Goal: Find specific page/section: Find specific page/section

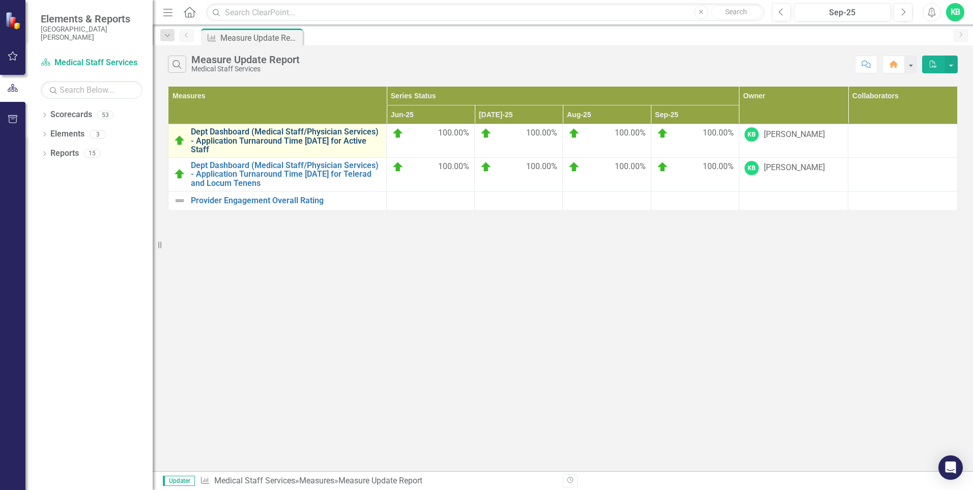
click at [263, 138] on link "Dept Dashboard (Medical Staff/Physician Services) - Application Turnaround Time…" at bounding box center [286, 140] width 190 height 27
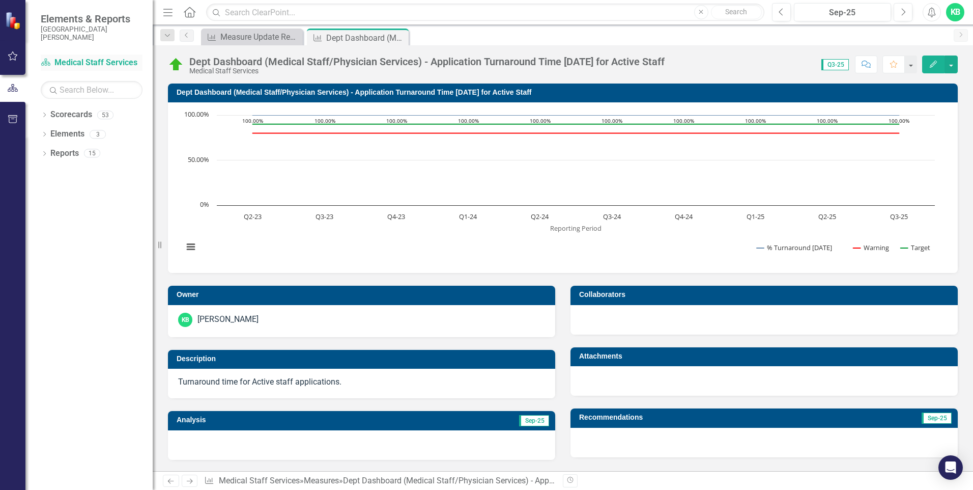
click at [80, 65] on link "Scorecard Medical Staff Services" at bounding box center [92, 63] width 102 height 12
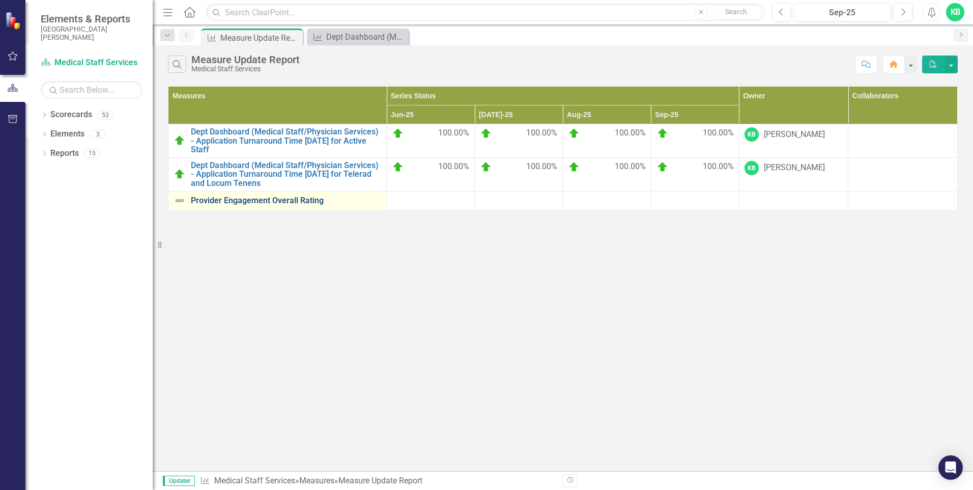
click at [294, 203] on link "Provider Engagement Overall Rating" at bounding box center [286, 200] width 190 height 9
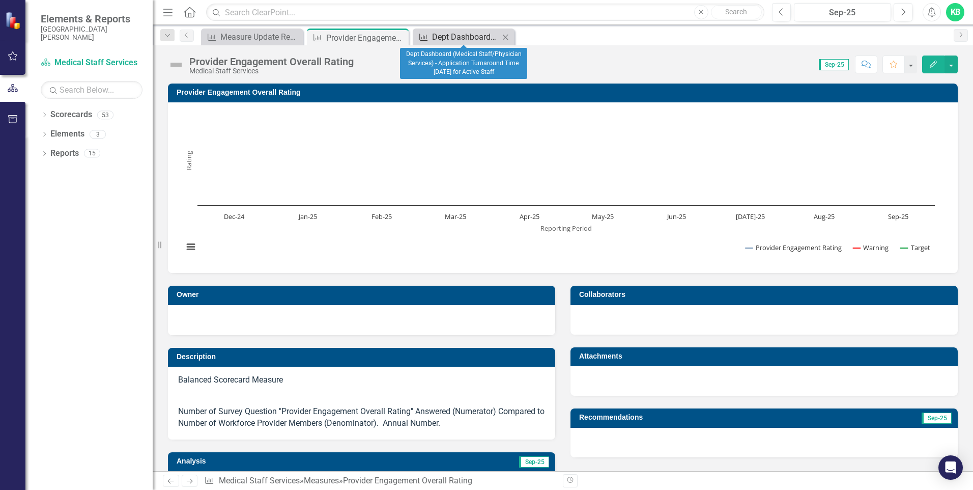
click at [443, 40] on div "Dept Dashboard (Medical Staff/Physician Services) - Application Turnaround Time…" at bounding box center [465, 37] width 67 height 13
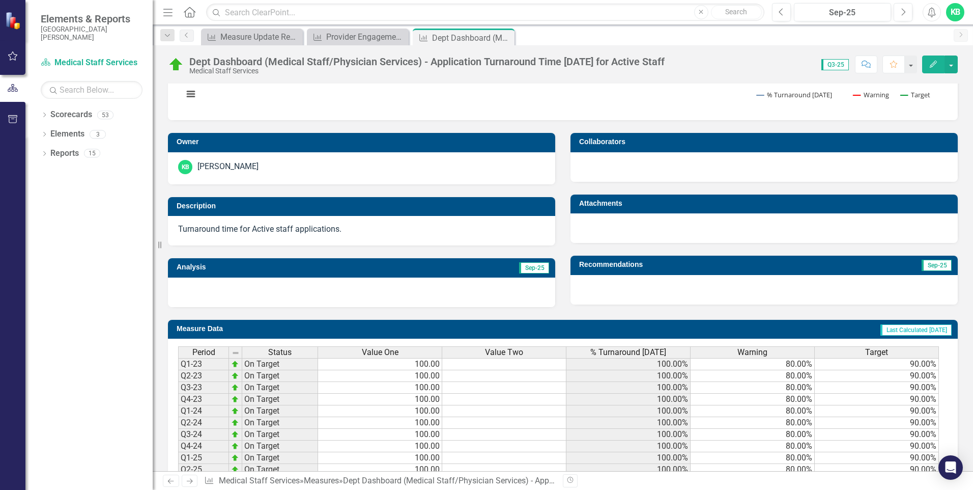
scroll to position [206, 0]
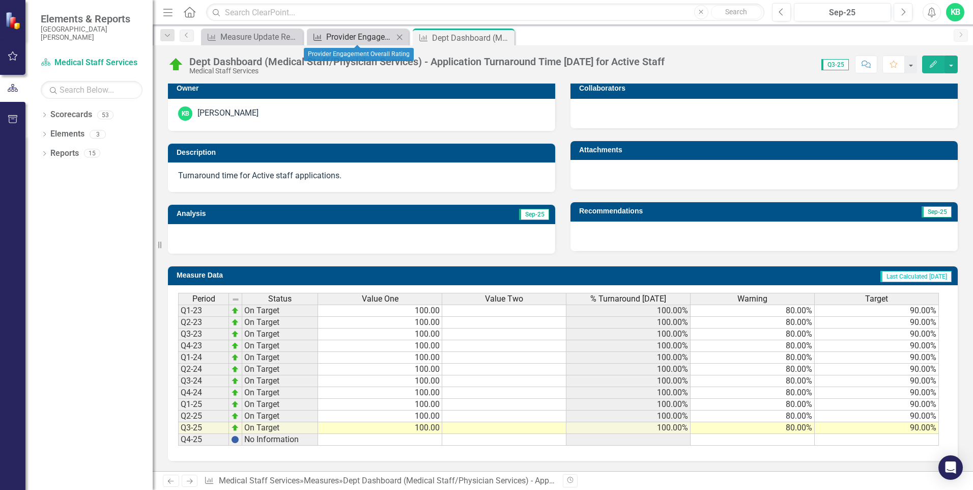
click at [343, 35] on div "Provider Engagement Overall Rating" at bounding box center [359, 37] width 67 height 13
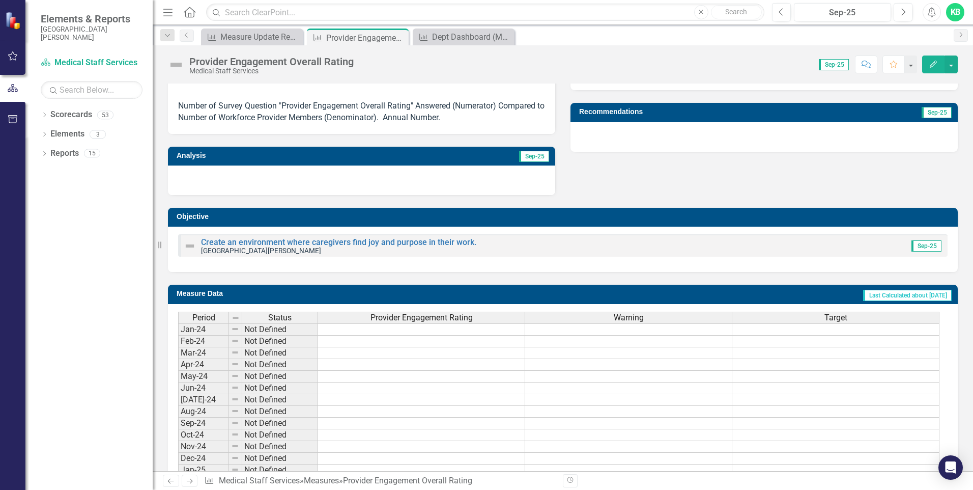
scroll to position [102, 0]
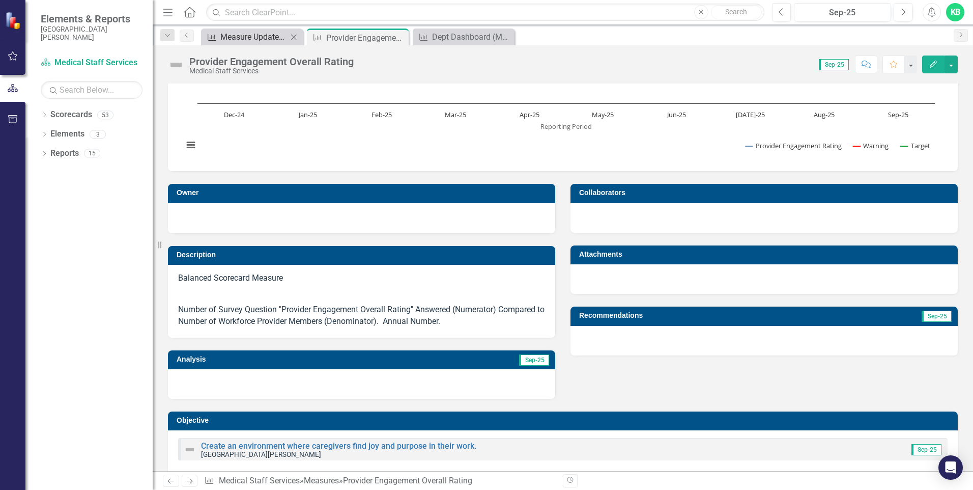
click at [246, 38] on div "Measure Update Report" at bounding box center [253, 37] width 67 height 13
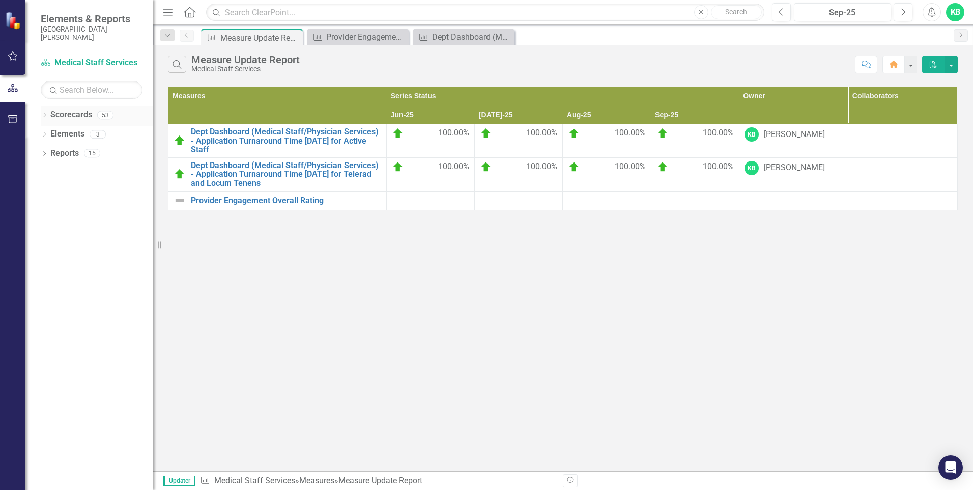
click at [86, 117] on link "Scorecards" at bounding box center [71, 115] width 42 height 12
click at [261, 200] on link "Provider Engagement Overall Rating" at bounding box center [286, 200] width 190 height 9
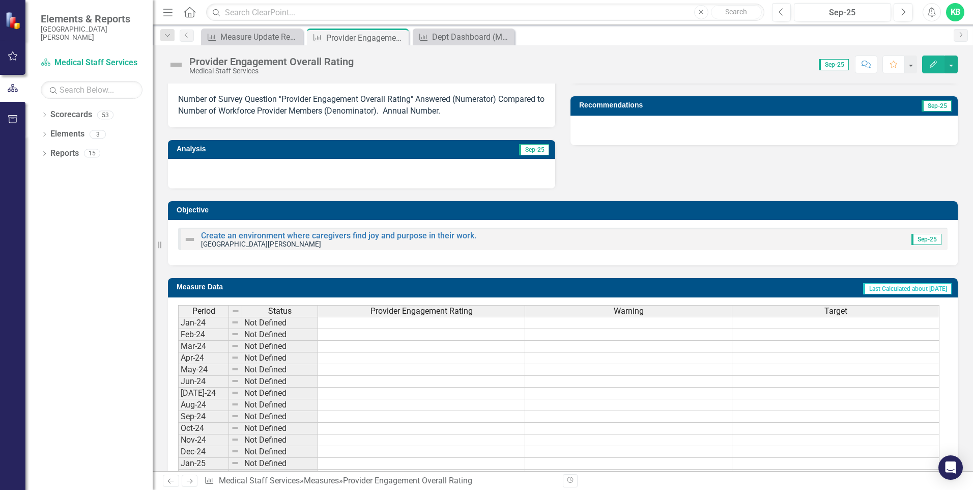
scroll to position [159, 0]
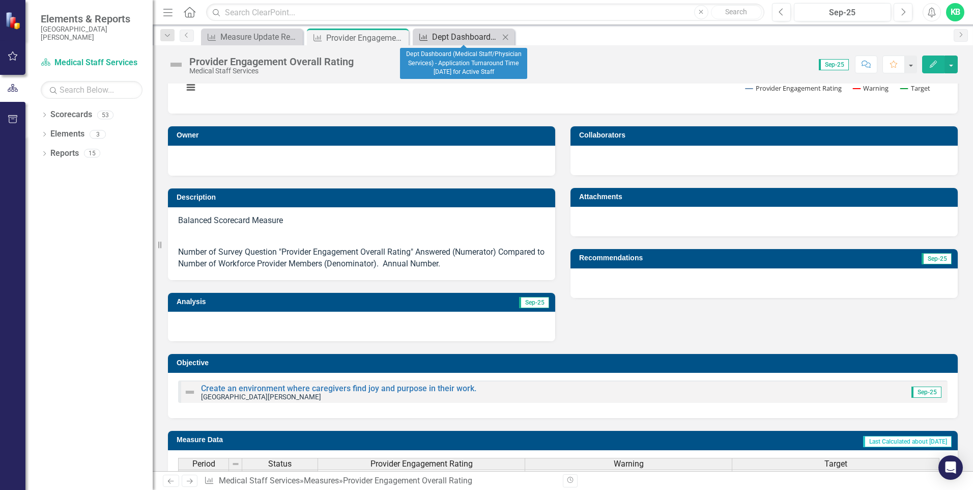
click at [441, 34] on div "Dept Dashboard (Medical Staff/Physician Services) - Application Turnaround Time…" at bounding box center [465, 37] width 67 height 13
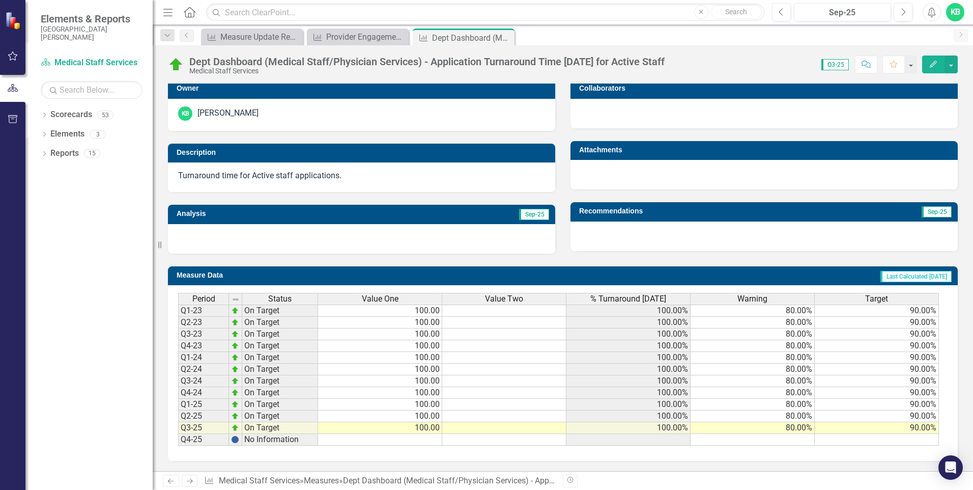
scroll to position [104, 0]
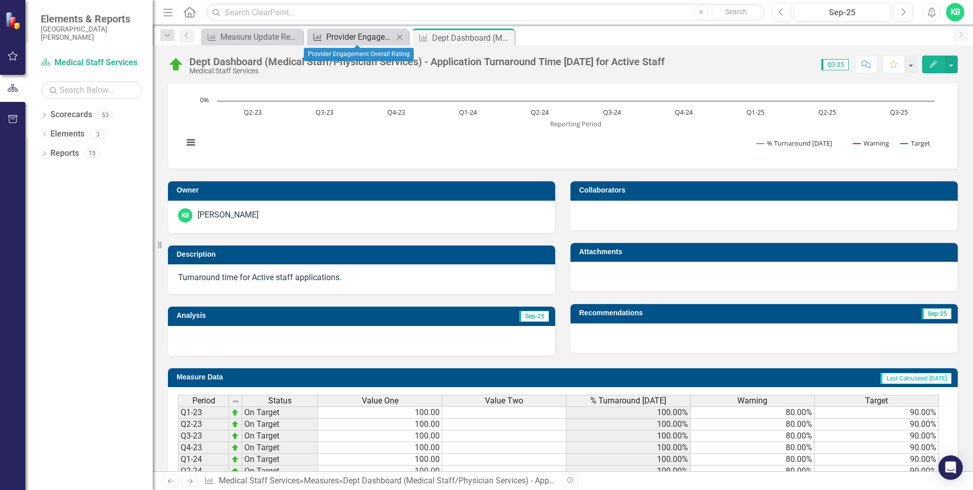
click at [347, 40] on div "Provider Engagement Overall Rating" at bounding box center [359, 37] width 67 height 13
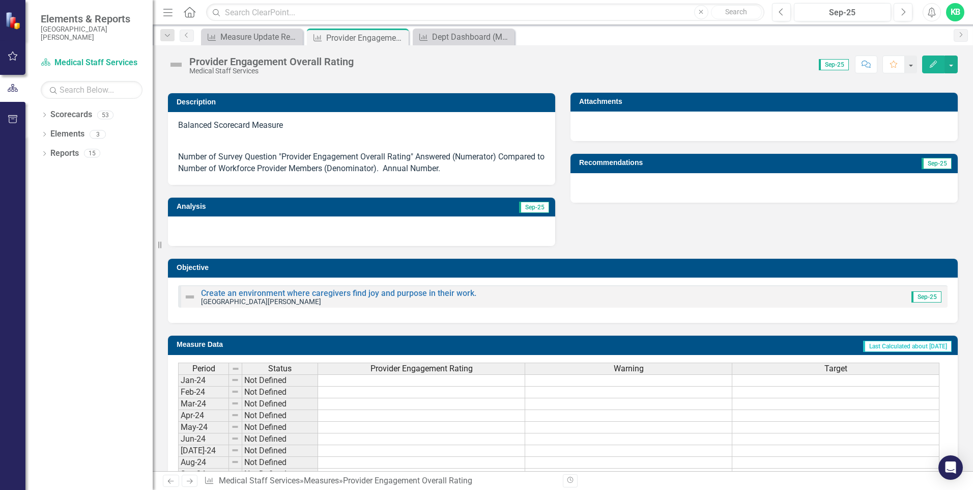
scroll to position [153, 0]
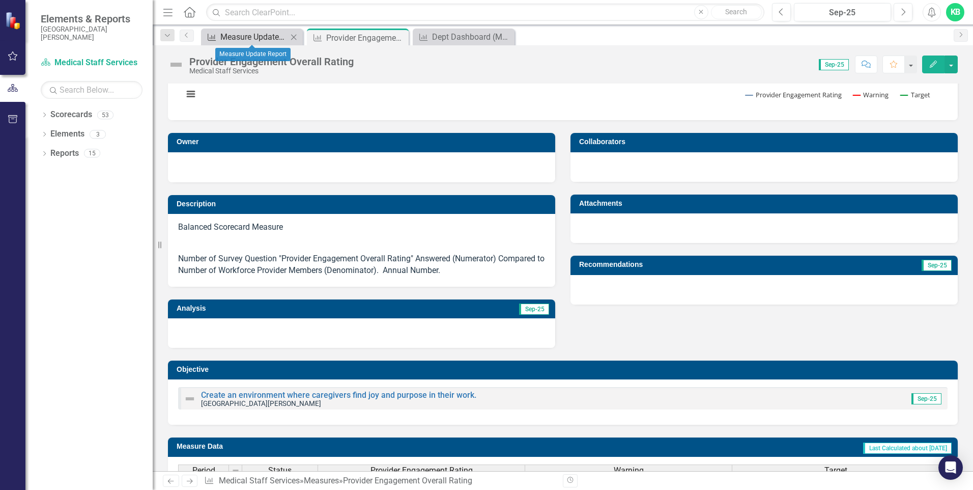
click at [273, 33] on div "Measure Update Report" at bounding box center [253, 37] width 67 height 13
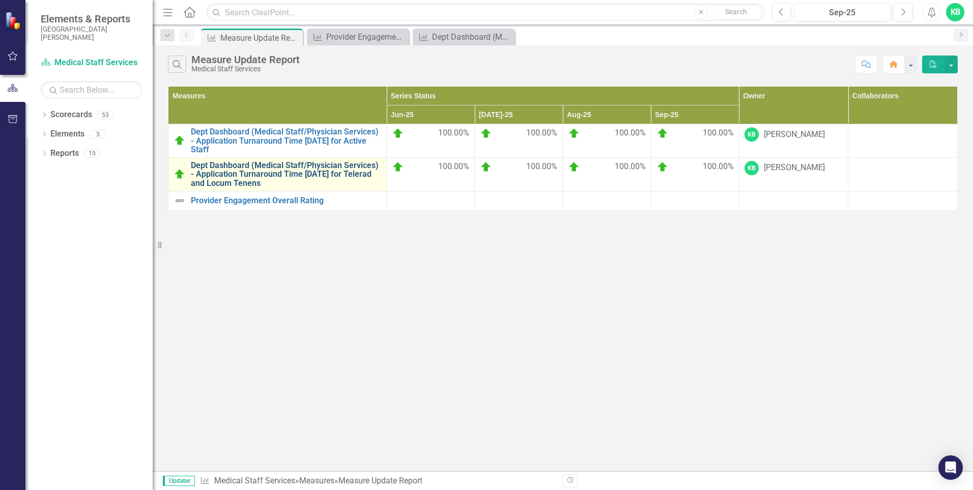
click at [317, 165] on link "Dept Dashboard (Medical Staff/Physician Services) - Application Turnaround Time…" at bounding box center [286, 174] width 190 height 27
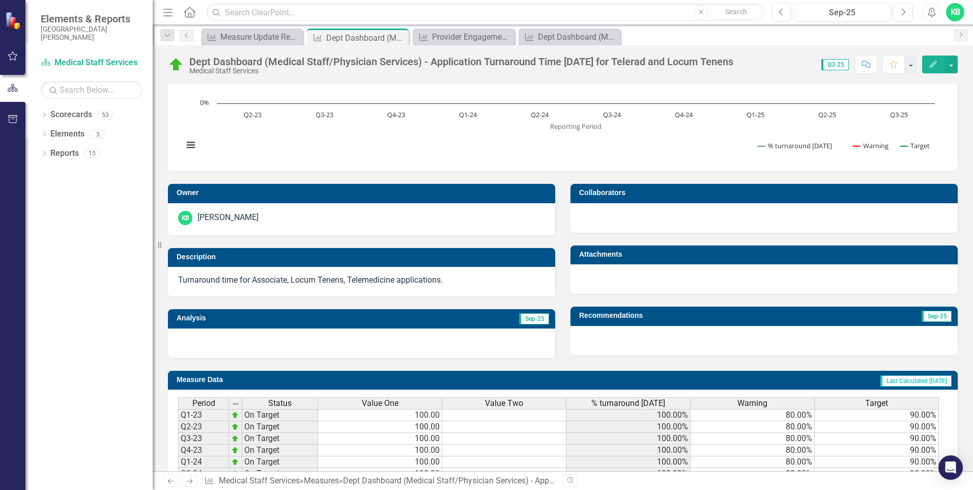
scroll to position [206, 0]
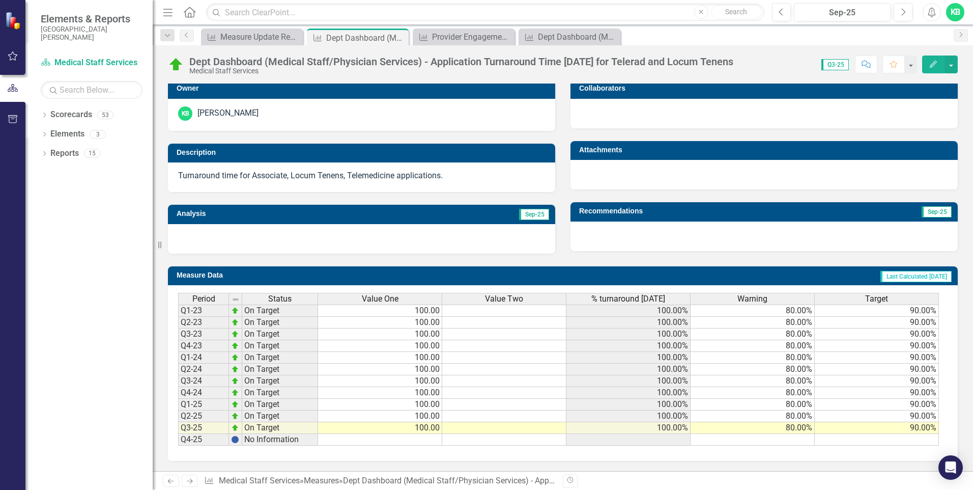
click at [527, 216] on span "Sep-25" at bounding box center [534, 214] width 30 height 11
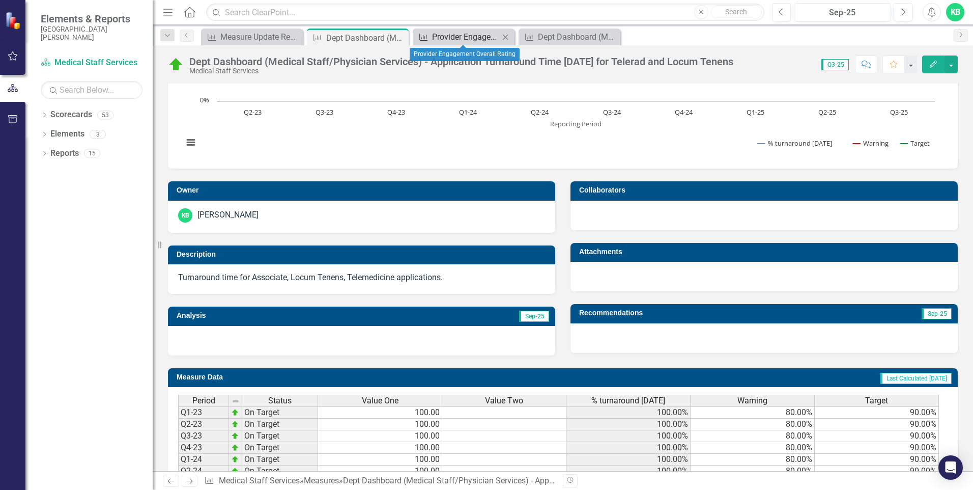
click at [452, 36] on div "Provider Engagement Overall Rating" at bounding box center [465, 37] width 67 height 13
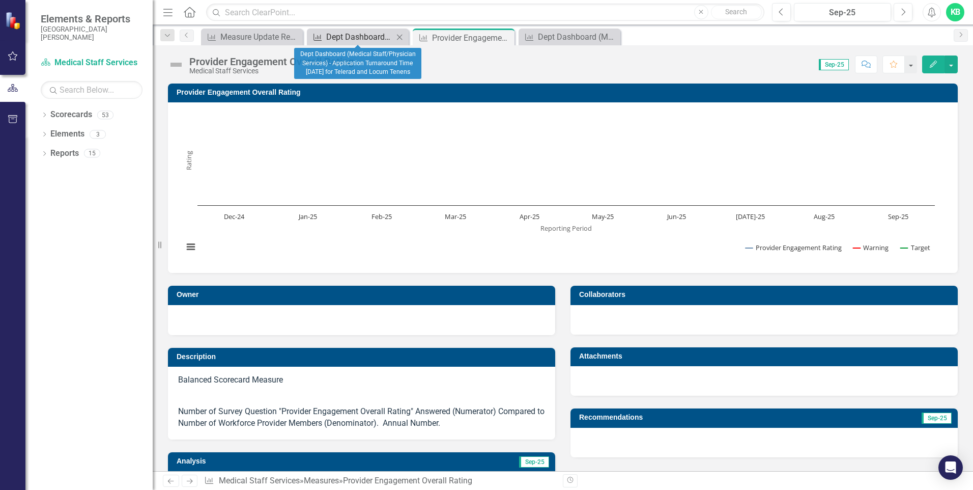
click at [350, 40] on div "Dept Dashboard (Medical Staff/Physician Services) - Application Turnaround Time…" at bounding box center [359, 37] width 67 height 13
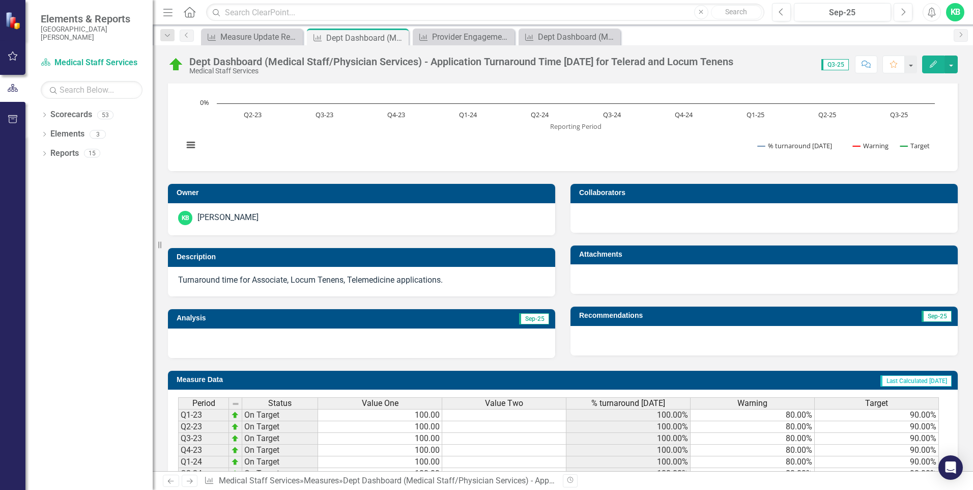
scroll to position [206, 0]
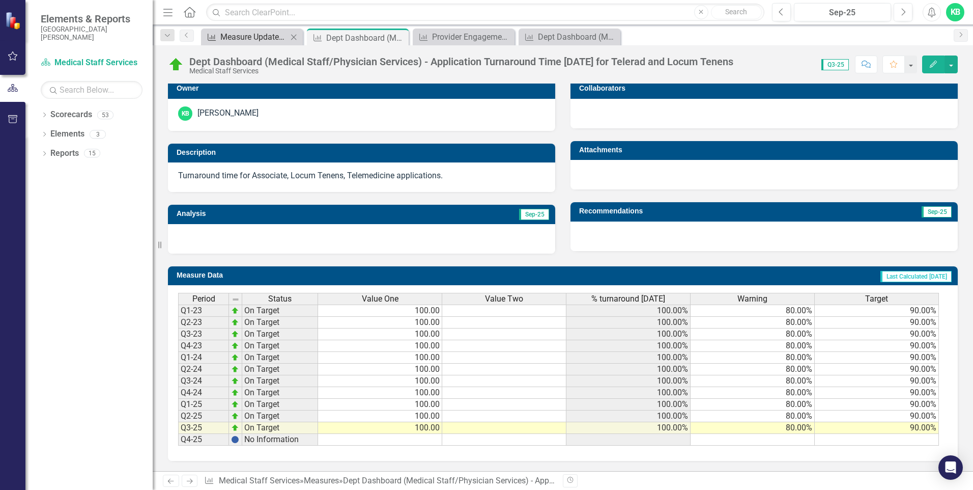
click at [274, 42] on div "Measure Update Report" at bounding box center [253, 37] width 67 height 13
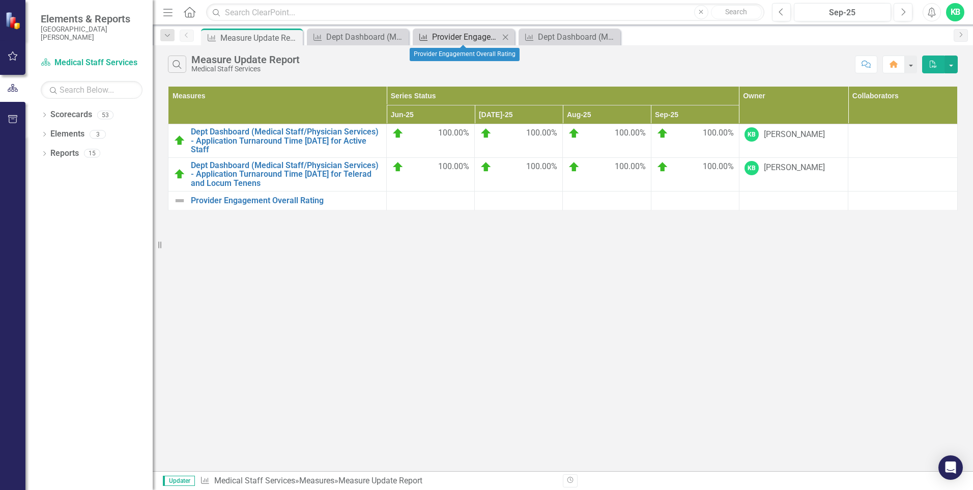
click at [469, 34] on div "Provider Engagement Overall Rating" at bounding box center [465, 37] width 67 height 13
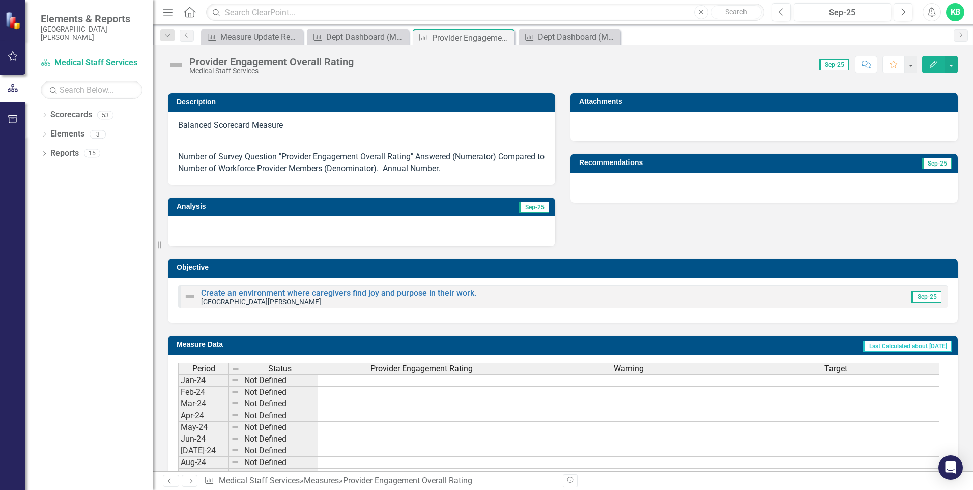
scroll to position [102, 0]
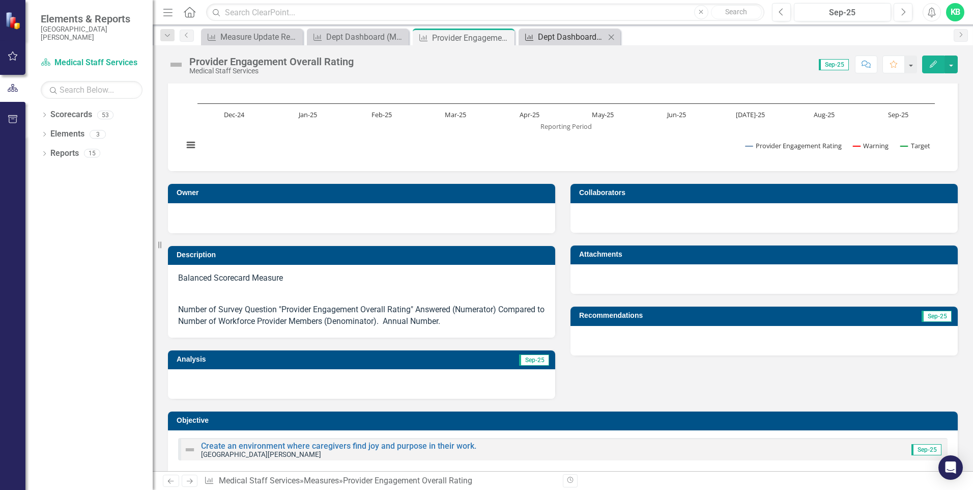
click at [570, 42] on div "Dept Dashboard (Medical Staff/Physician Services) - Application Turnaround Time…" at bounding box center [571, 37] width 67 height 13
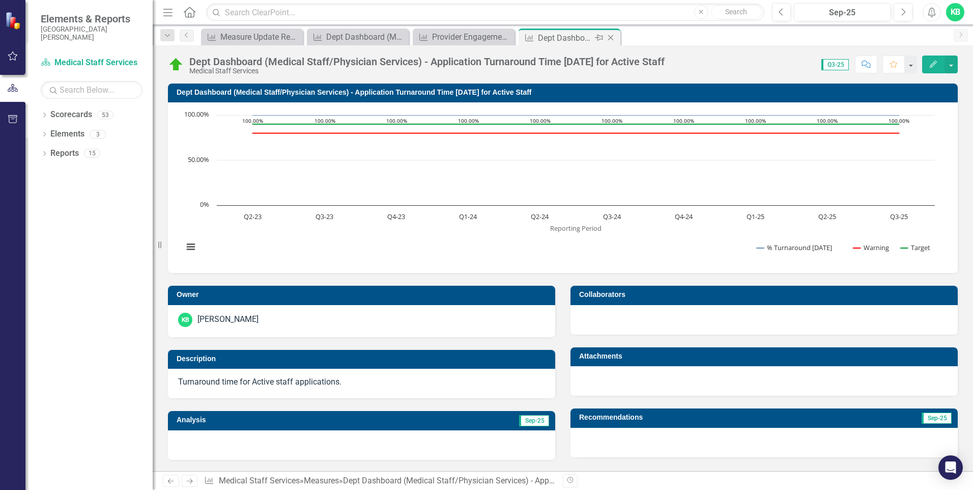
click at [568, 39] on div "Dept Dashboard (Medical Staff/Physician Services) - Application Turnaround Time…" at bounding box center [565, 38] width 54 height 13
click at [562, 39] on div "Dept Dashboard (Medical Staff/Physician Services) - Application Turnaround Time…" at bounding box center [565, 38] width 54 height 13
click at [220, 37] on div "Measure Update Report" at bounding box center [253, 37] width 67 height 13
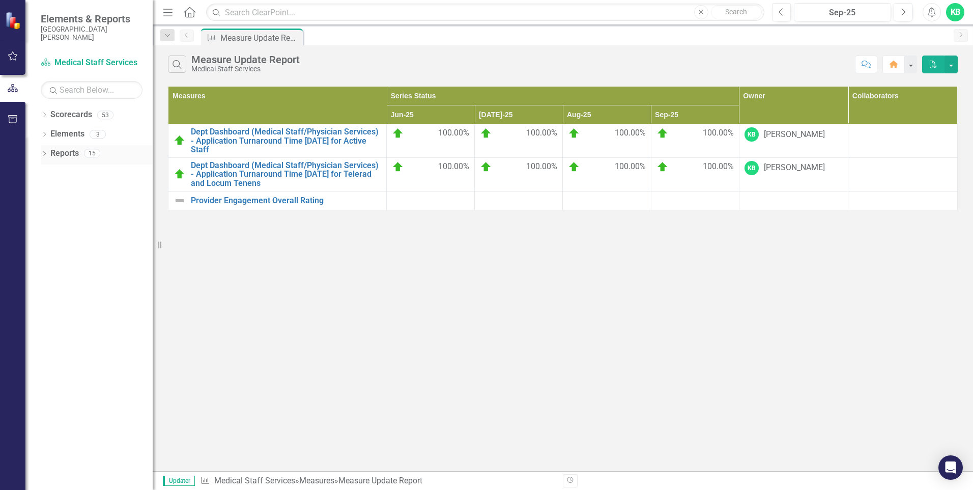
click at [54, 156] on link "Reports" at bounding box center [64, 154] width 29 height 12
click at [63, 58] on link "Scorecard Medical Staff Services" at bounding box center [92, 63] width 102 height 12
click at [191, 13] on icon at bounding box center [190, 12] width 12 height 11
click at [101, 21] on span "Elements & Reports" at bounding box center [92, 19] width 102 height 12
click at [45, 115] on icon "Dropdown" at bounding box center [44, 116] width 7 height 6
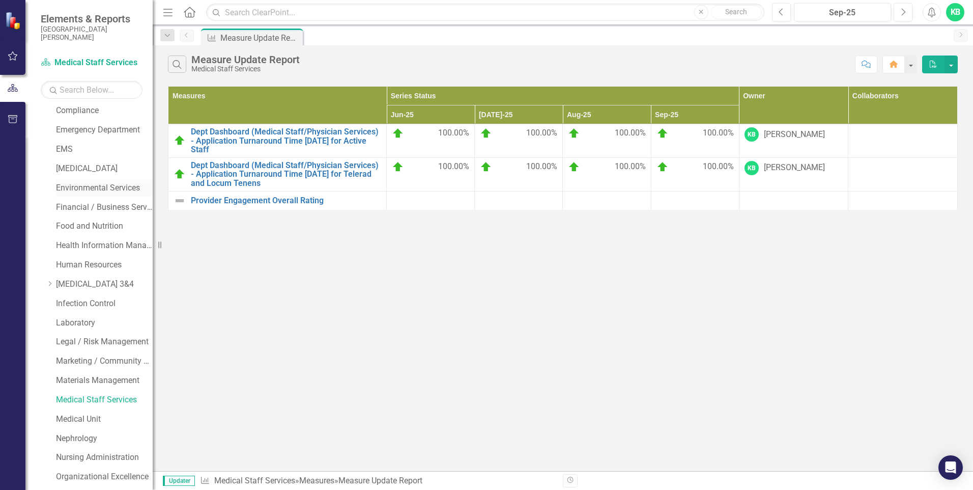
scroll to position [356, 0]
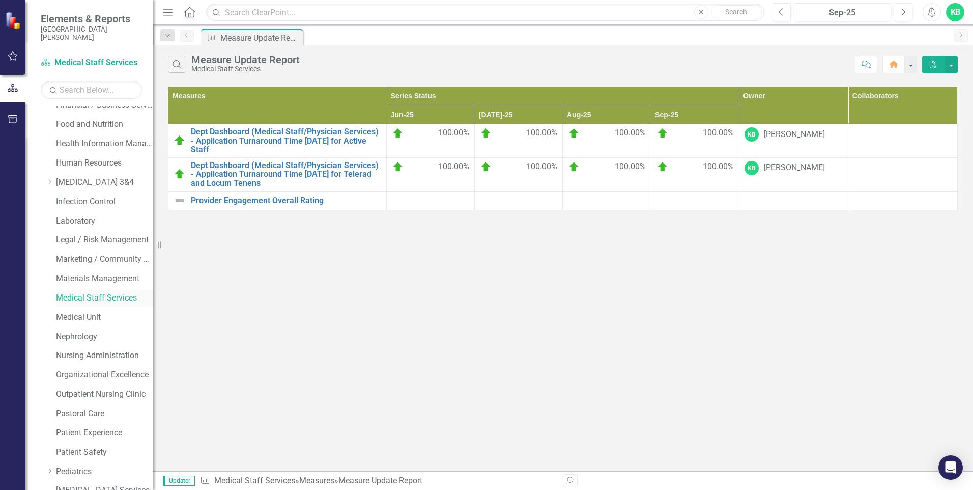
click at [78, 299] on link "Medical Staff Services" at bounding box center [104, 298] width 97 height 12
